Goal: Check status: Check status

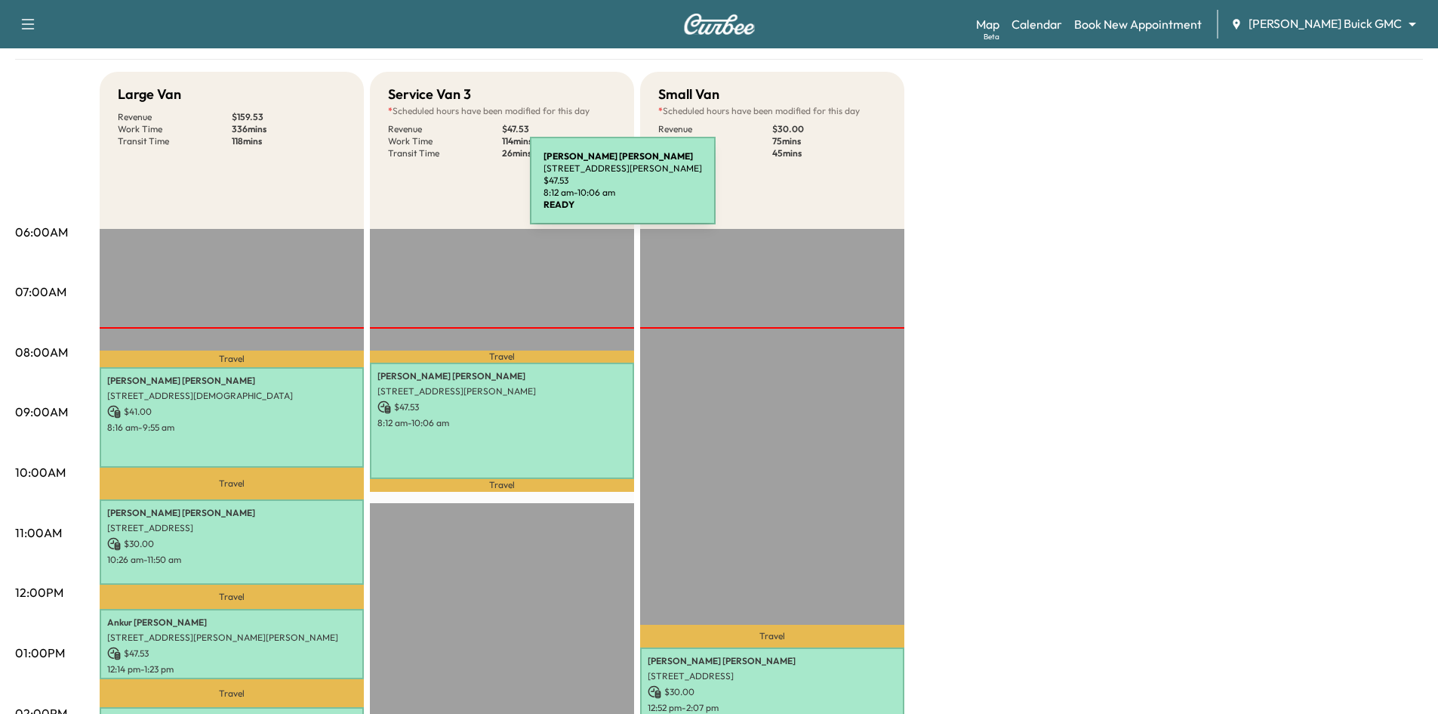
scroll to position [76, 0]
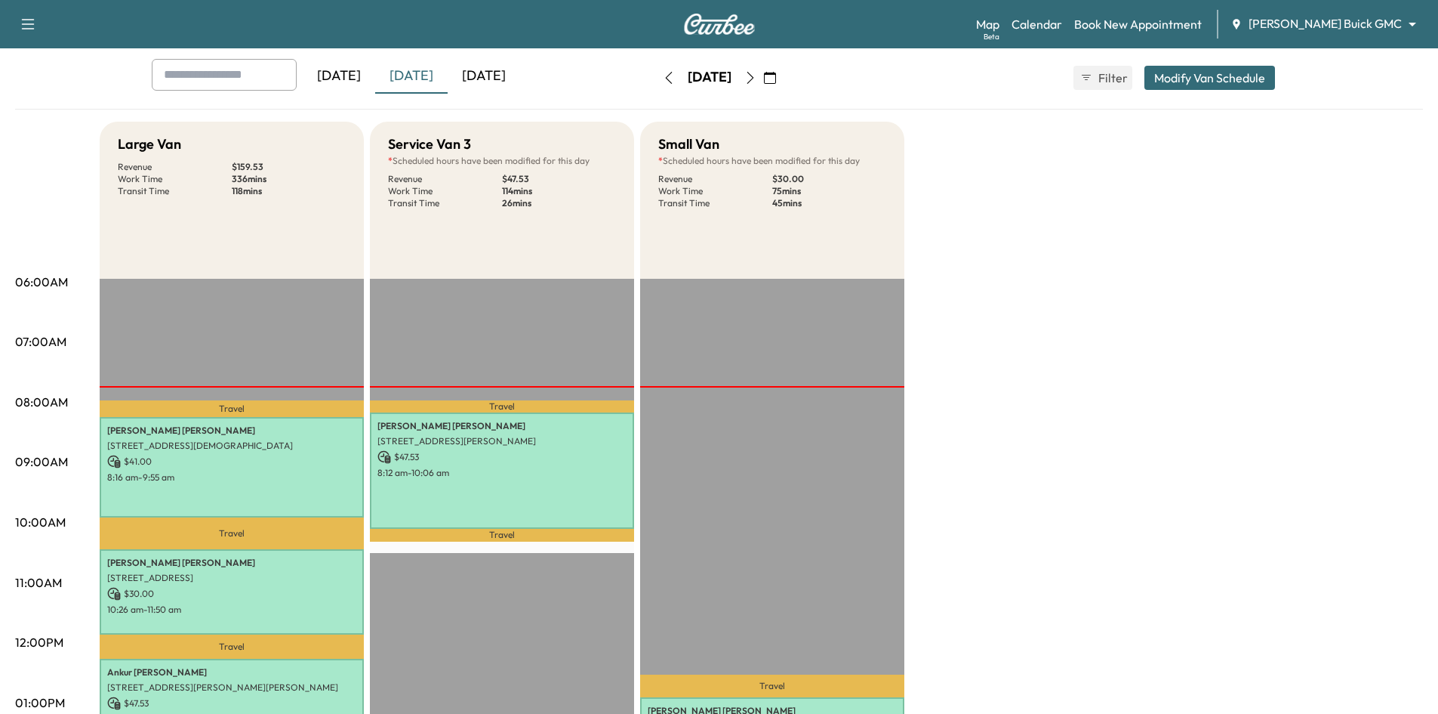
click at [343, 82] on div "[DATE]" at bounding box center [339, 76] width 72 height 35
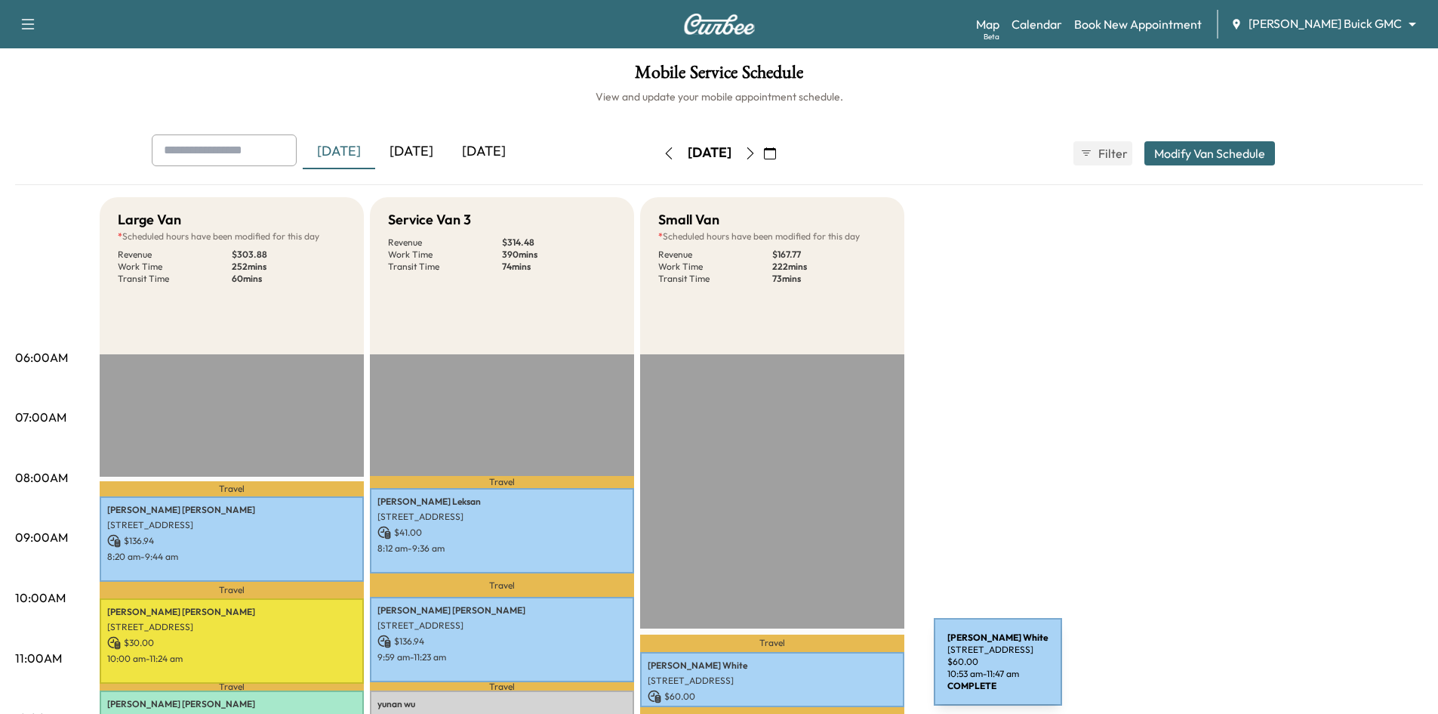
click at [821, 674] on p "1452 ROYAL OAKS DR, FRISCO, TX 75036, USA" at bounding box center [772, 680] width 249 height 12
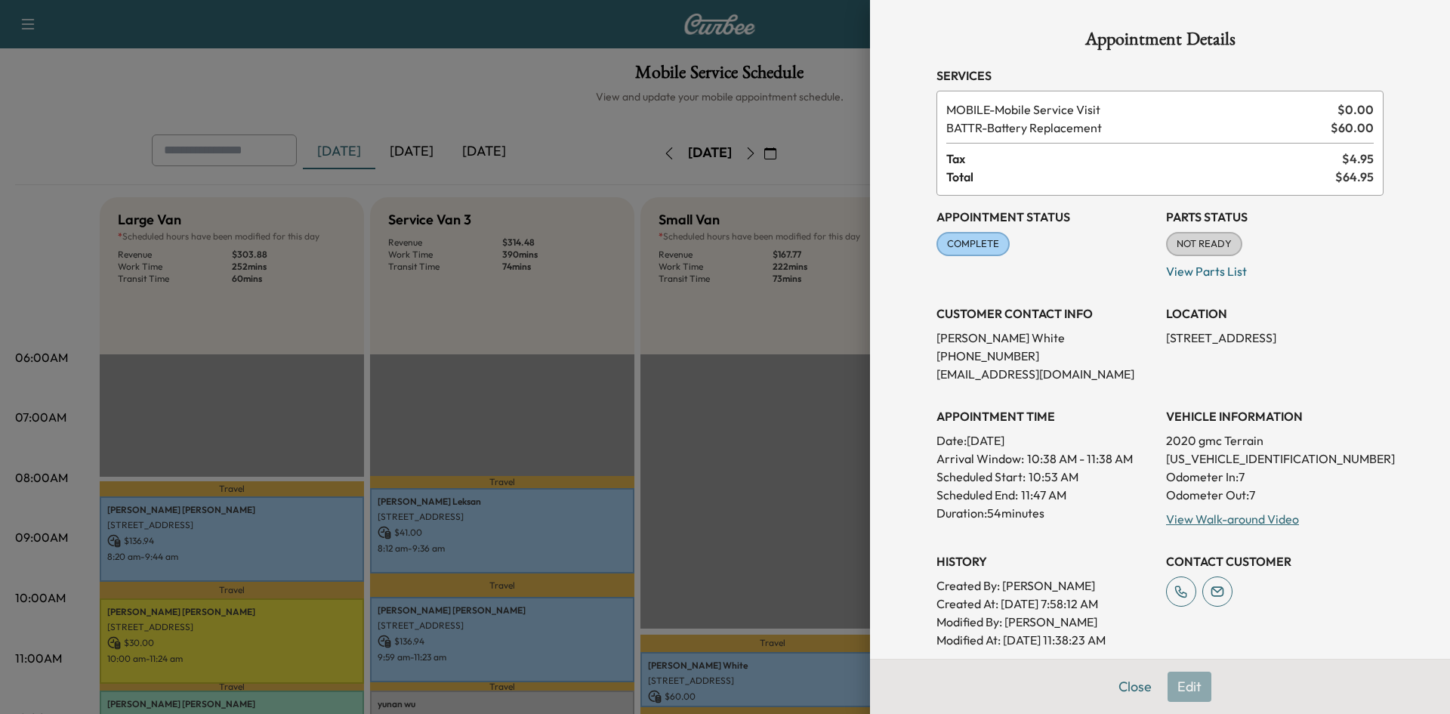
drag, startPoint x: 1111, startPoint y: 689, endPoint x: 1071, endPoint y: 597, distance: 100.0
click at [1112, 685] on button "Close" at bounding box center [1134, 686] width 53 height 30
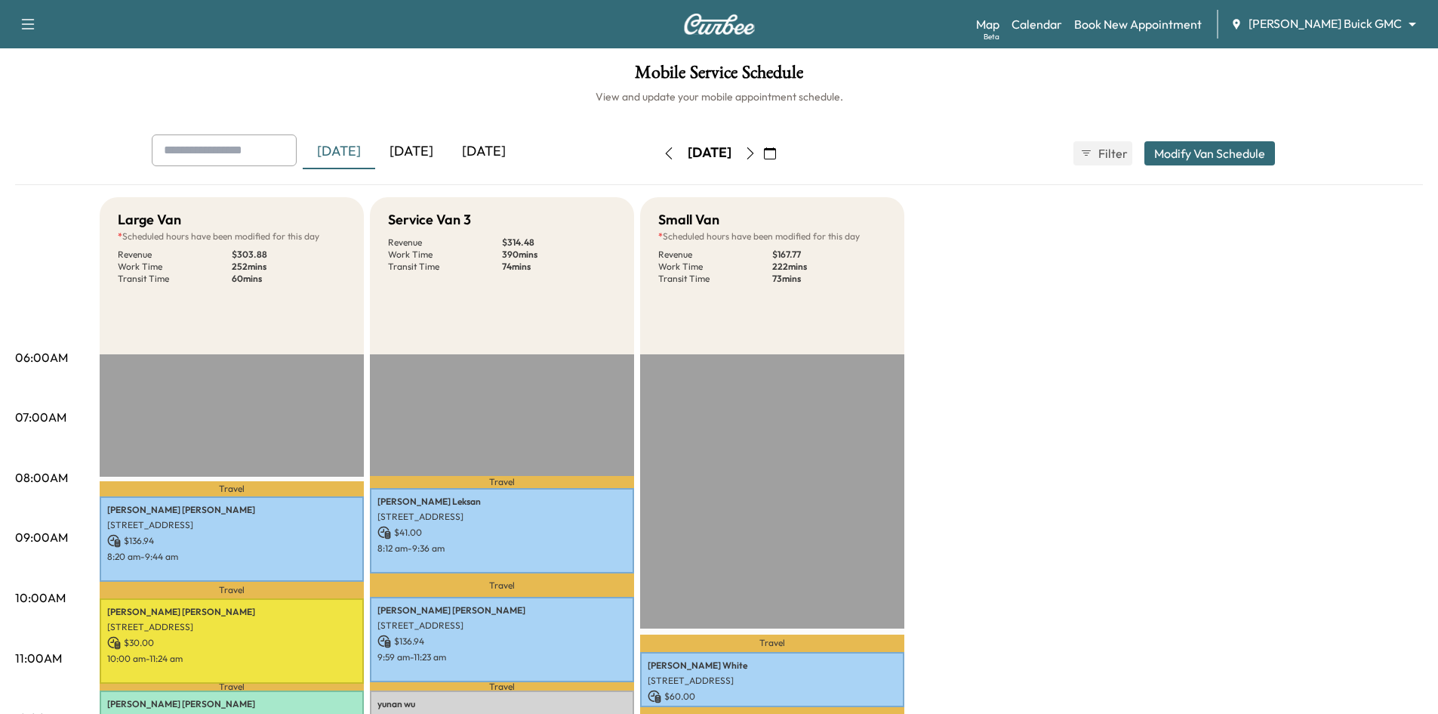
click at [428, 159] on div "[DATE]" at bounding box center [411, 151] width 72 height 35
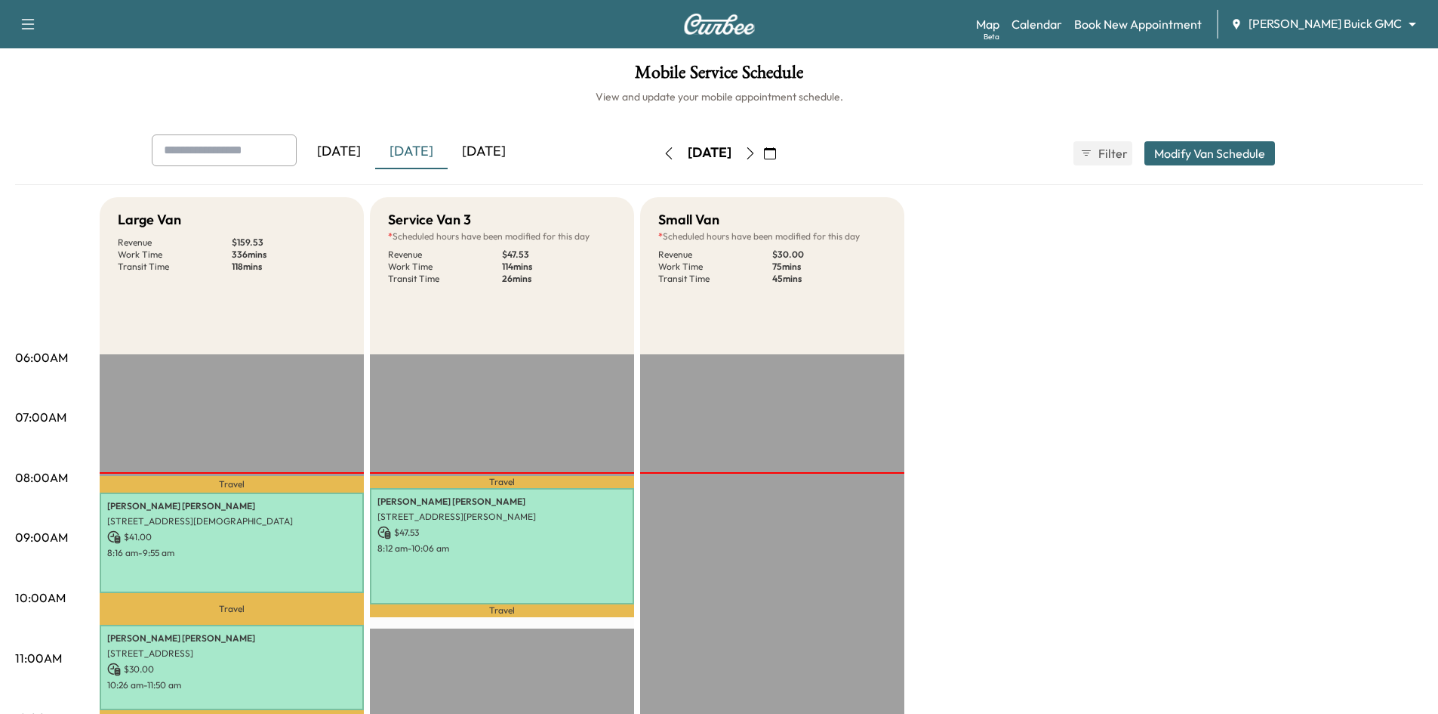
drag, startPoint x: 323, startPoint y: 146, endPoint x: 333, endPoint y: 143, distance: 10.1
click at [327, 146] on div "[DATE]" at bounding box center [339, 151] width 72 height 35
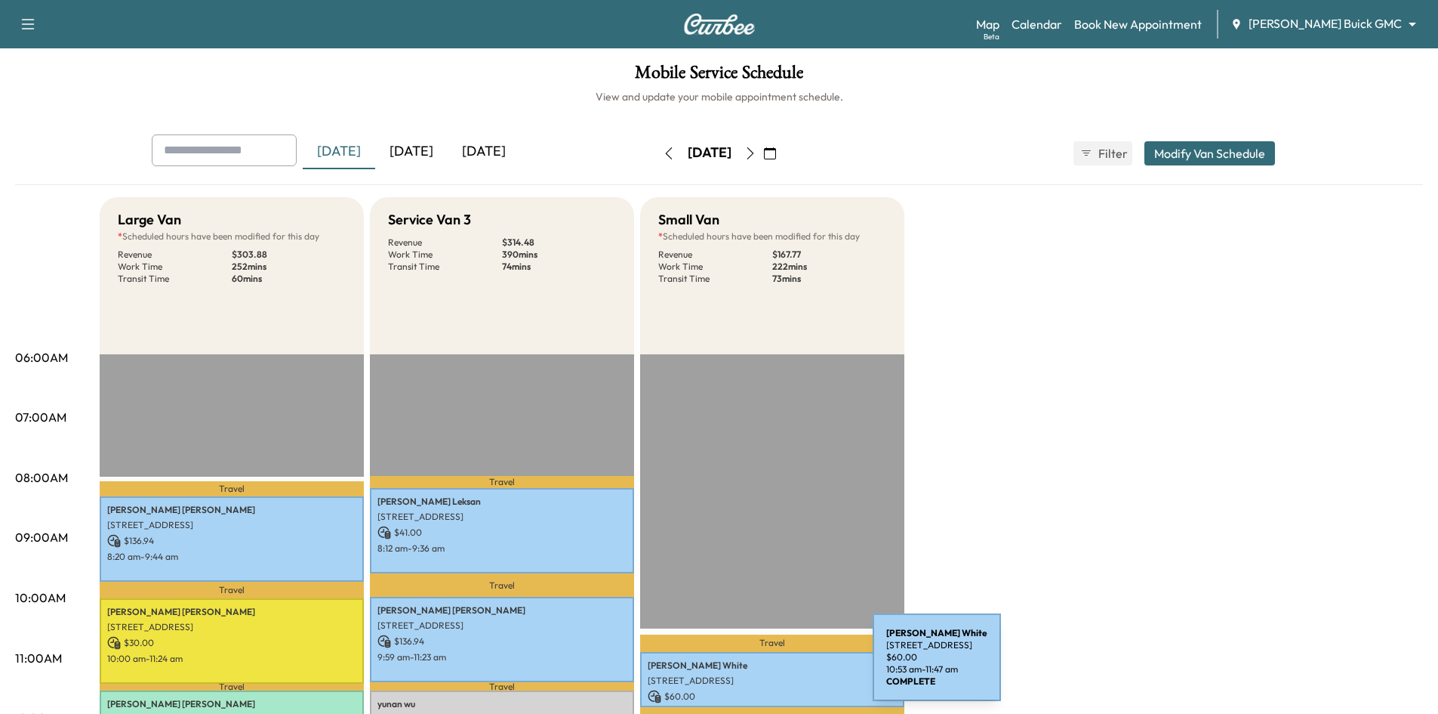
click at [760, 666] on p "Dave White" at bounding box center [772, 665] width 249 height 12
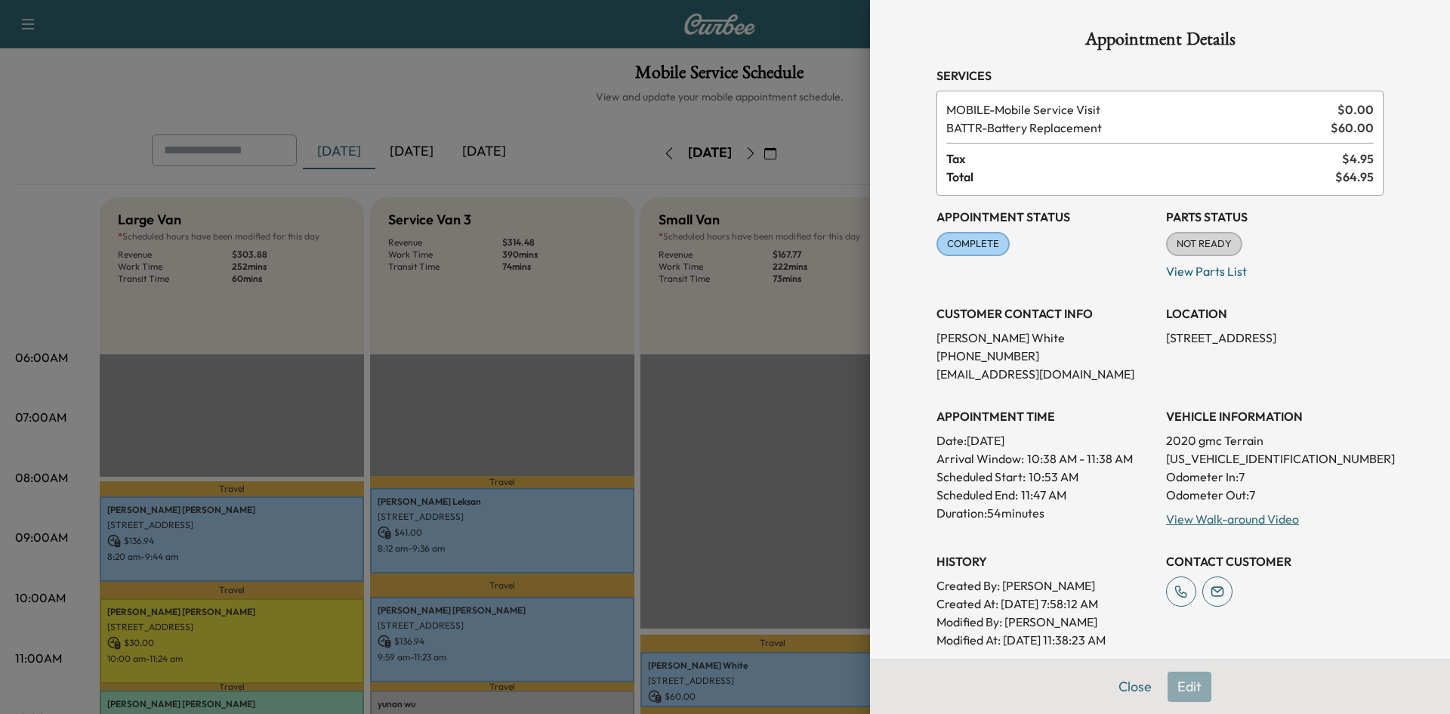
click at [769, 406] on div at bounding box center [725, 357] width 1450 height 714
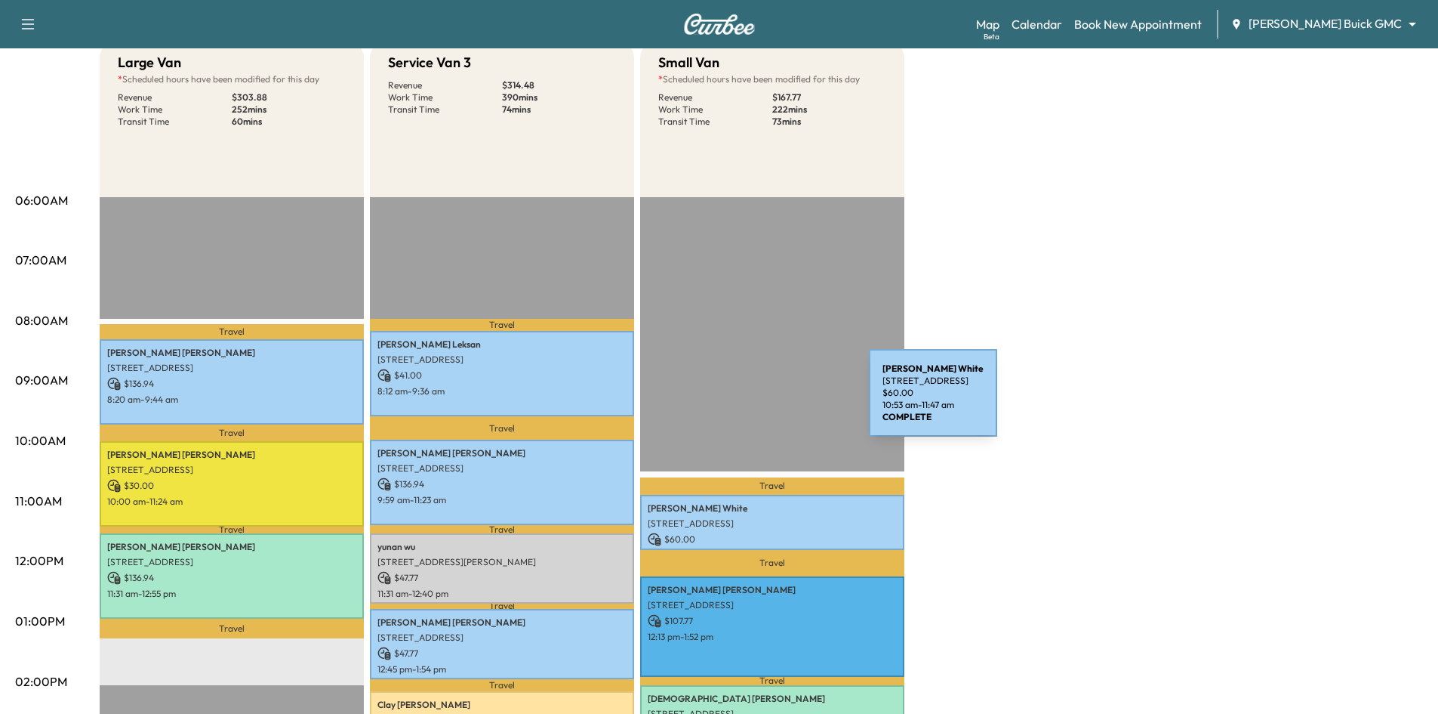
scroll to position [302, 0]
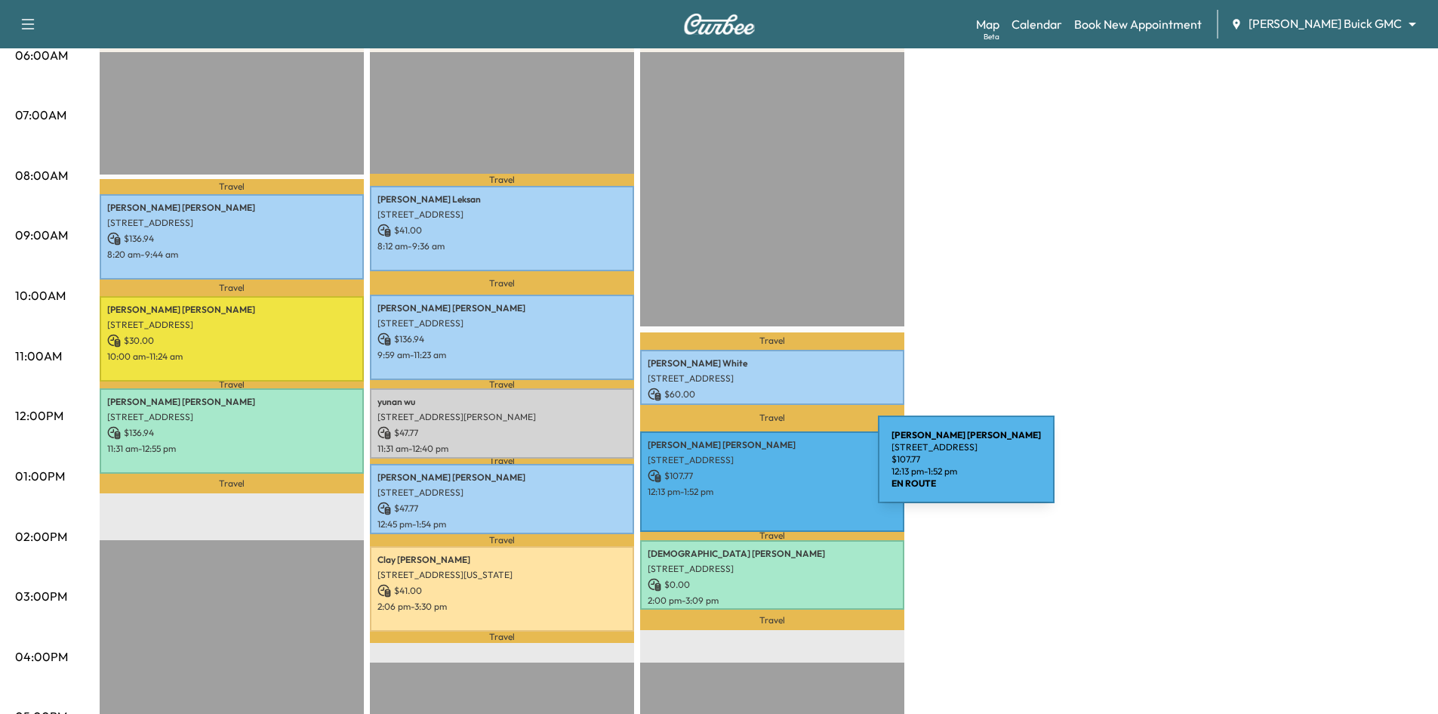
click at [765, 469] on p "$ 107.77" at bounding box center [772, 476] width 249 height 14
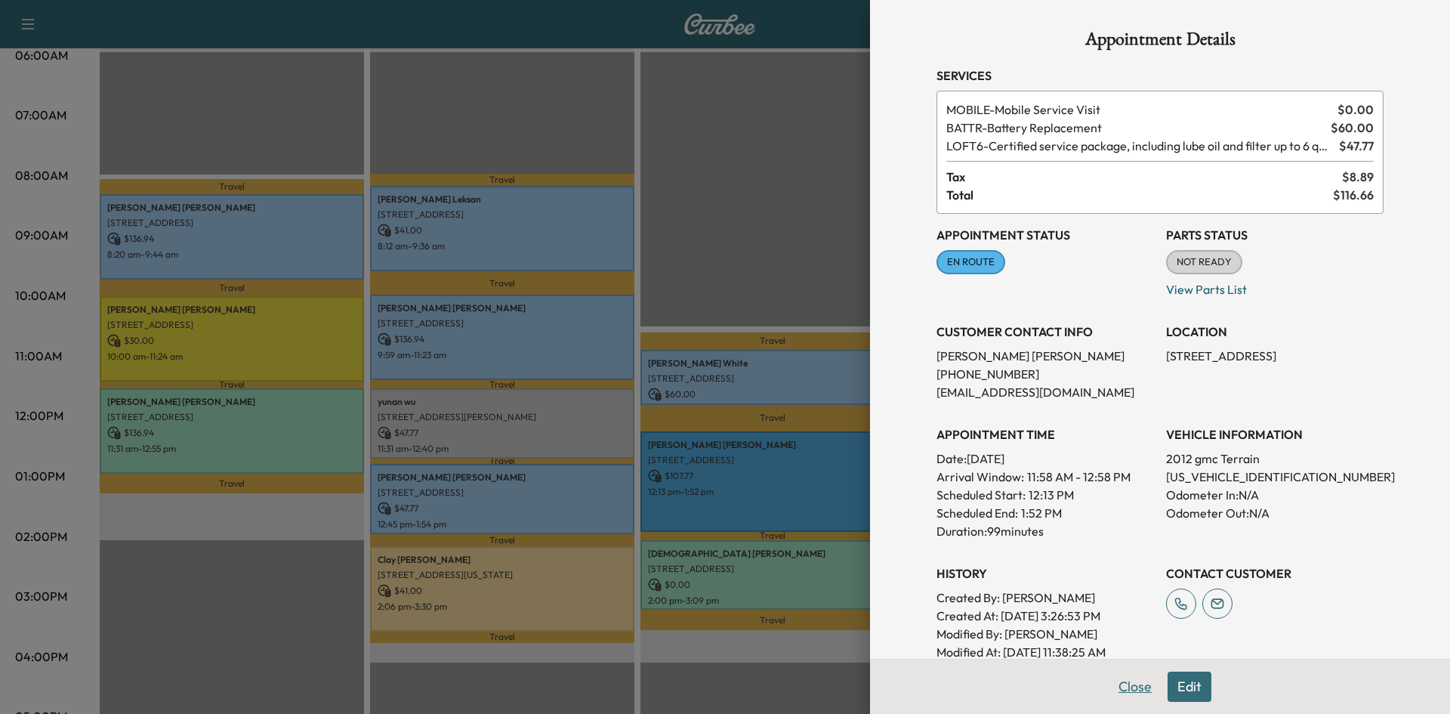
drag, startPoint x: 1136, startPoint y: 688, endPoint x: 844, endPoint y: 544, distance: 324.9
click at [1136, 687] on button "Close" at bounding box center [1134, 686] width 53 height 30
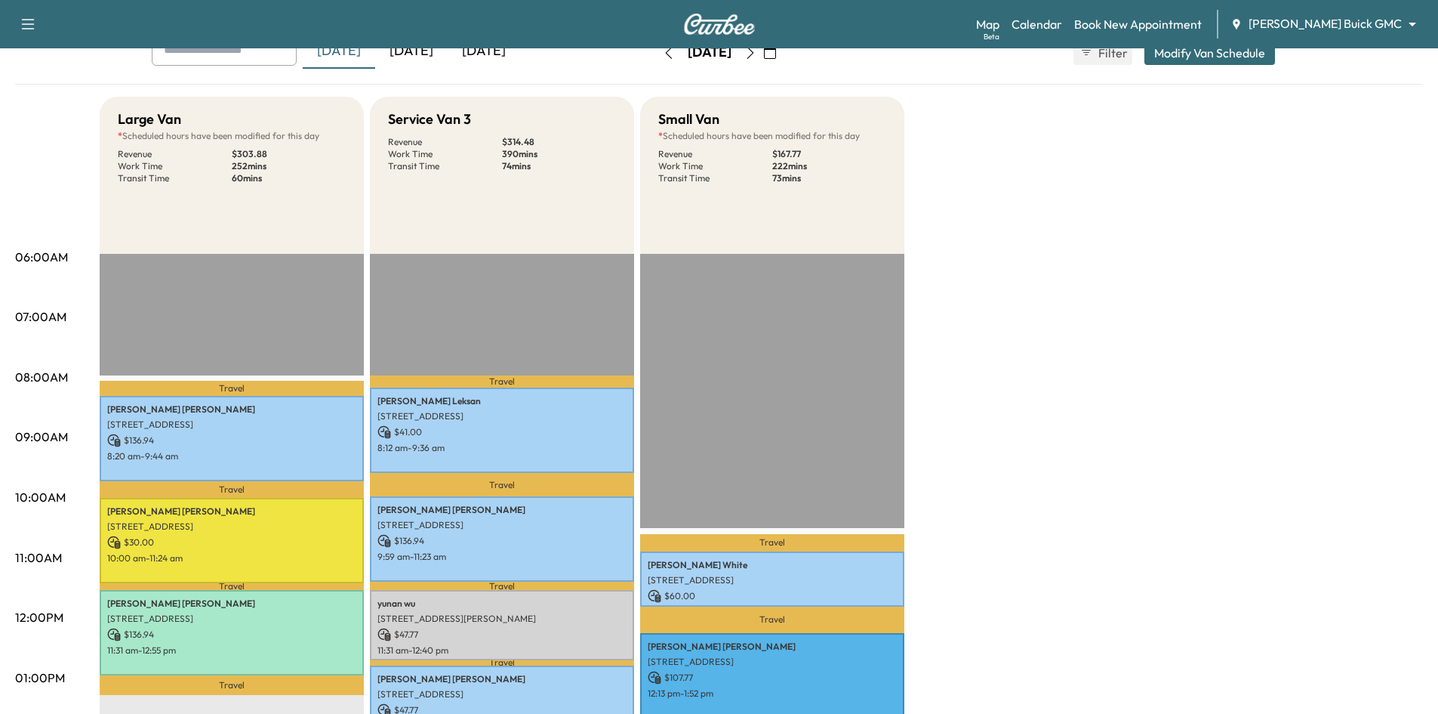
scroll to position [0, 0]
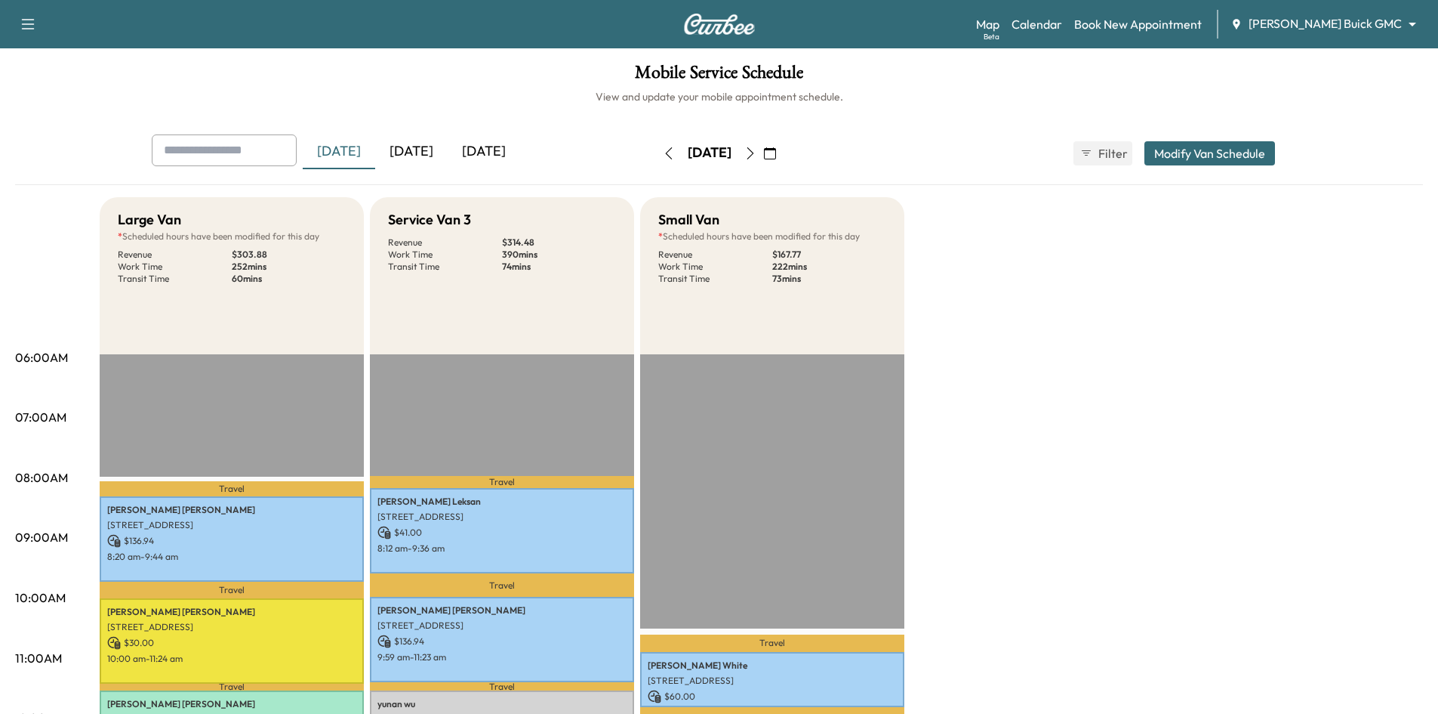
click at [493, 148] on div "[DATE]" at bounding box center [484, 151] width 72 height 35
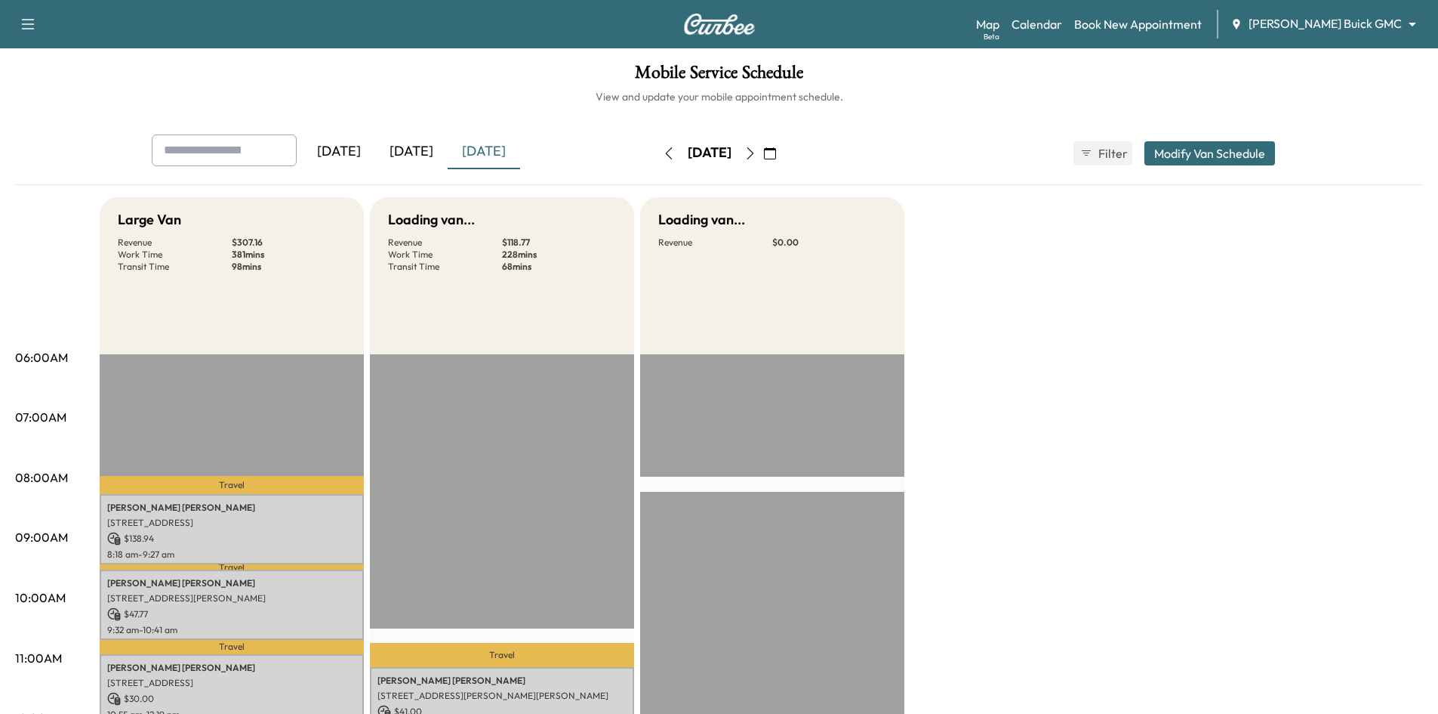
click at [434, 143] on div "[DATE]" at bounding box center [411, 151] width 72 height 35
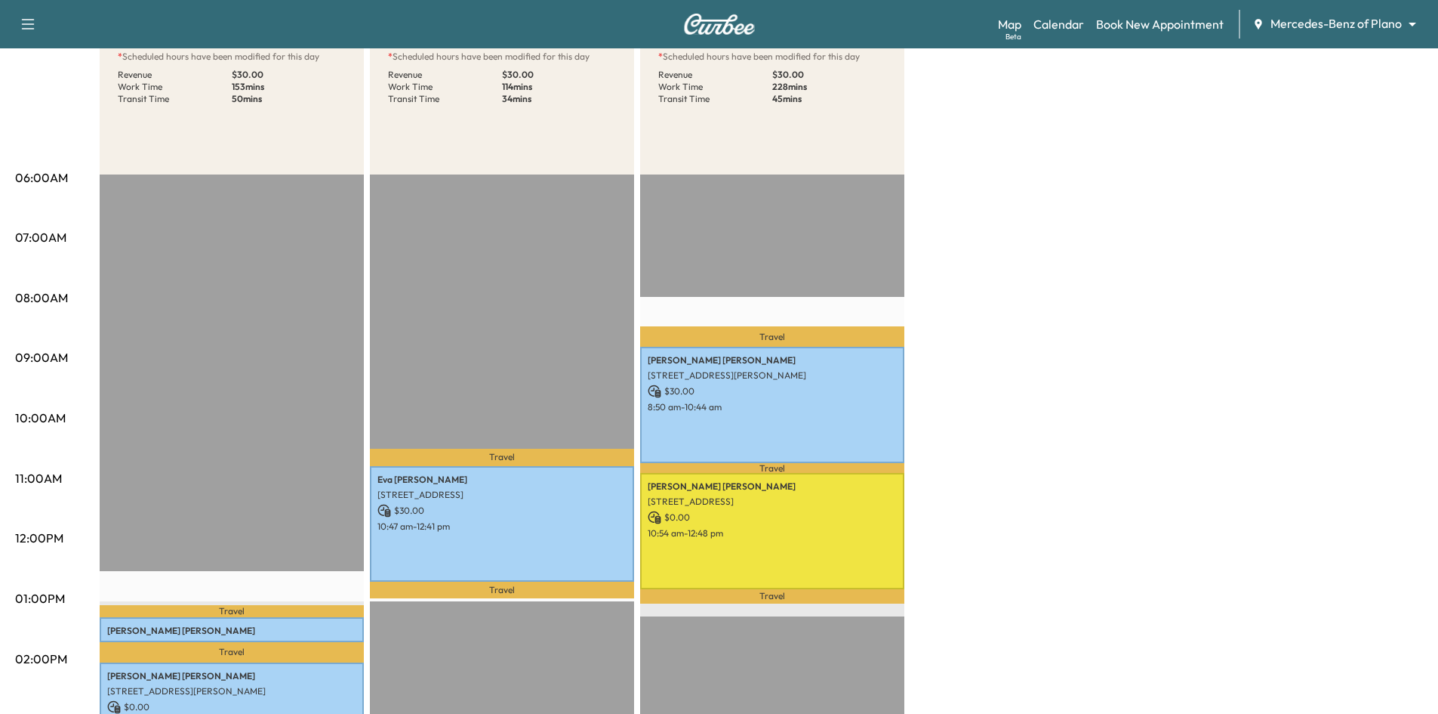
scroll to position [76, 0]
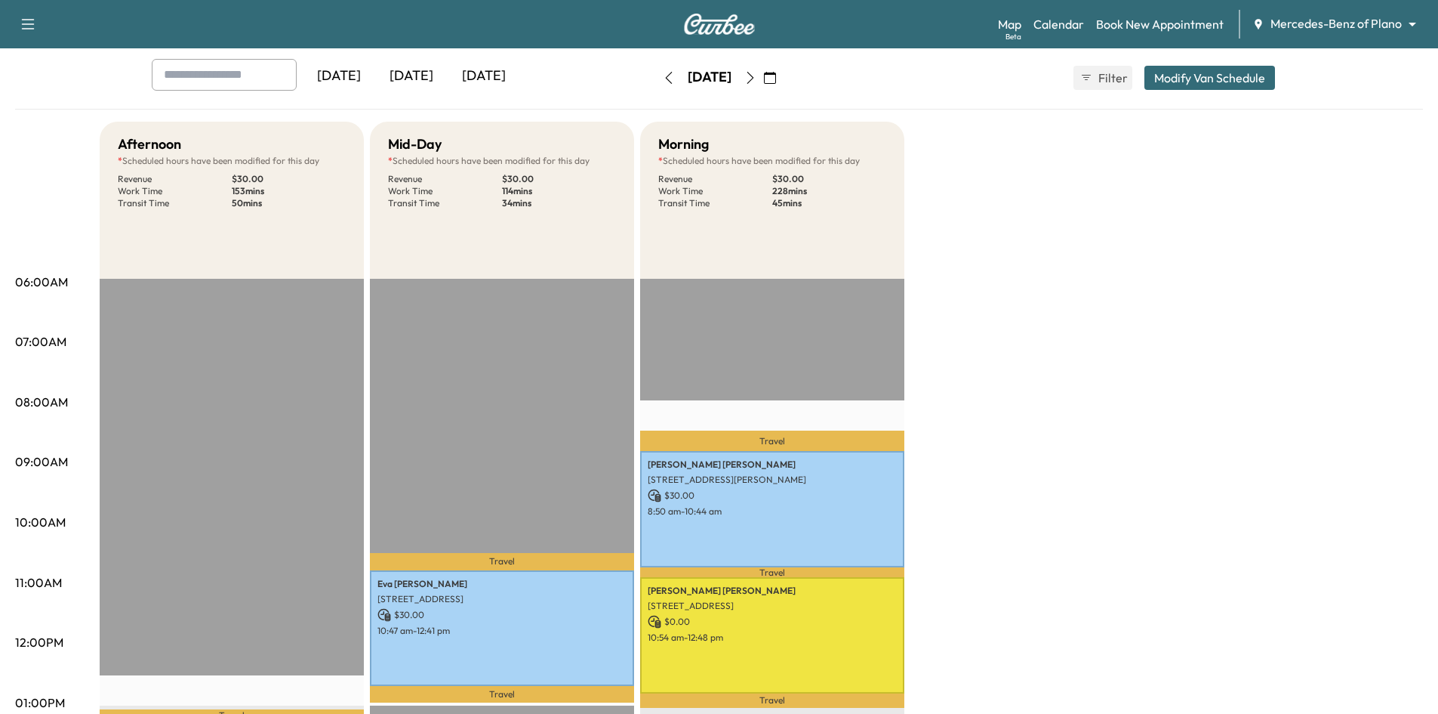
click at [424, 77] on div "[DATE]" at bounding box center [411, 76] width 72 height 35
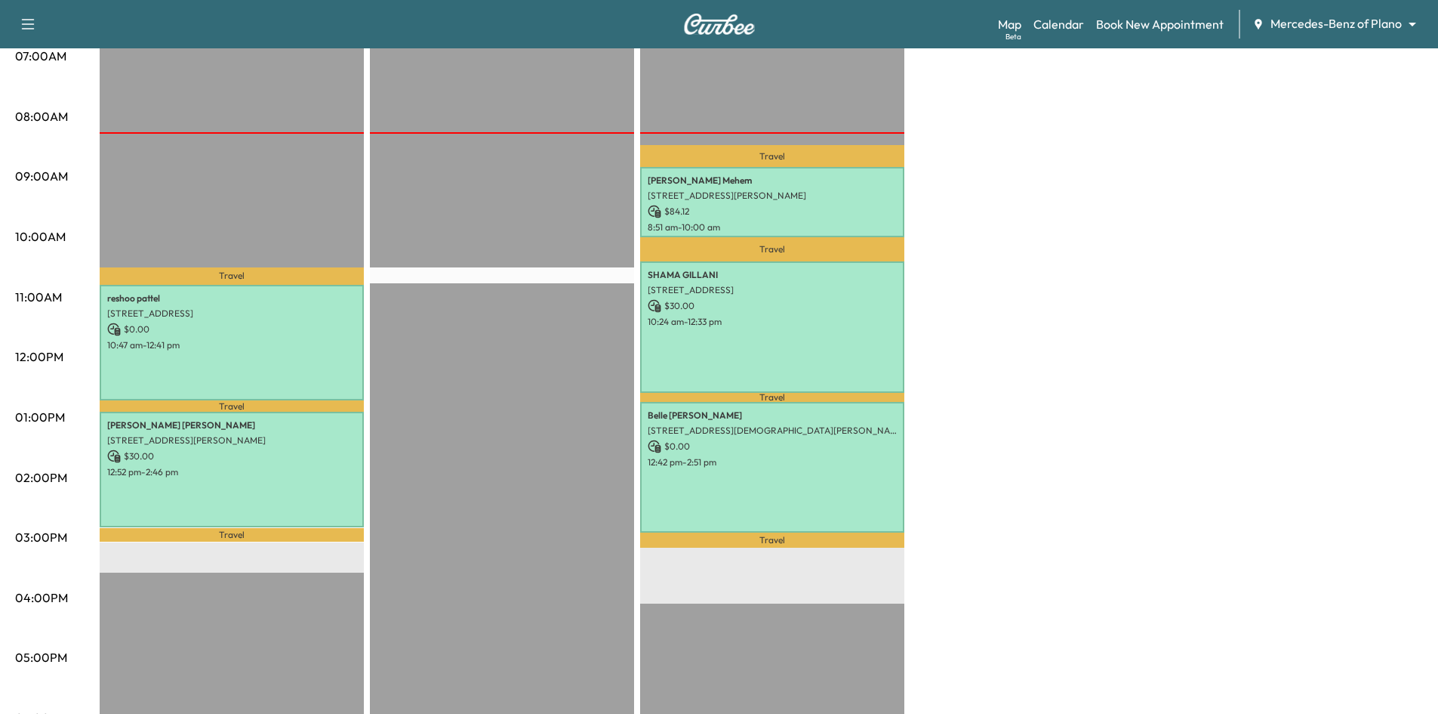
scroll to position [227, 0]
